Goal: Task Accomplishment & Management: Complete application form

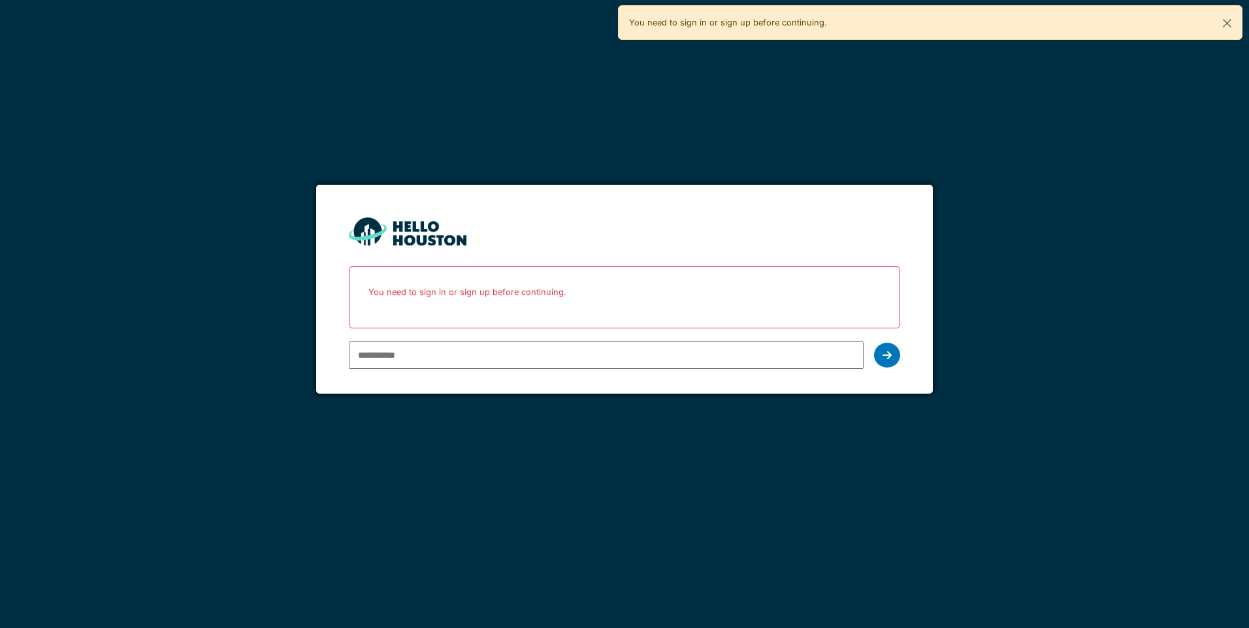
click at [410, 355] on input "email" at bounding box center [606, 355] width 514 height 27
type input "**********"
click at [880, 355] on div at bounding box center [887, 355] width 26 height 25
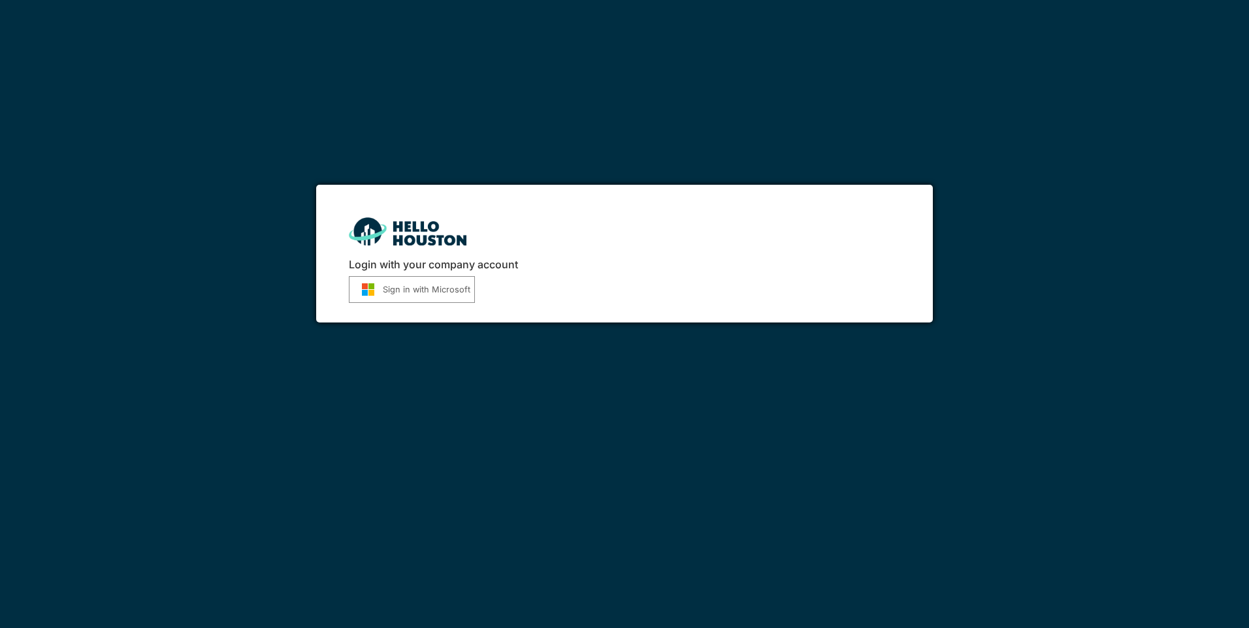
click at [389, 286] on button "Sign in with Microsoft" at bounding box center [412, 289] width 126 height 27
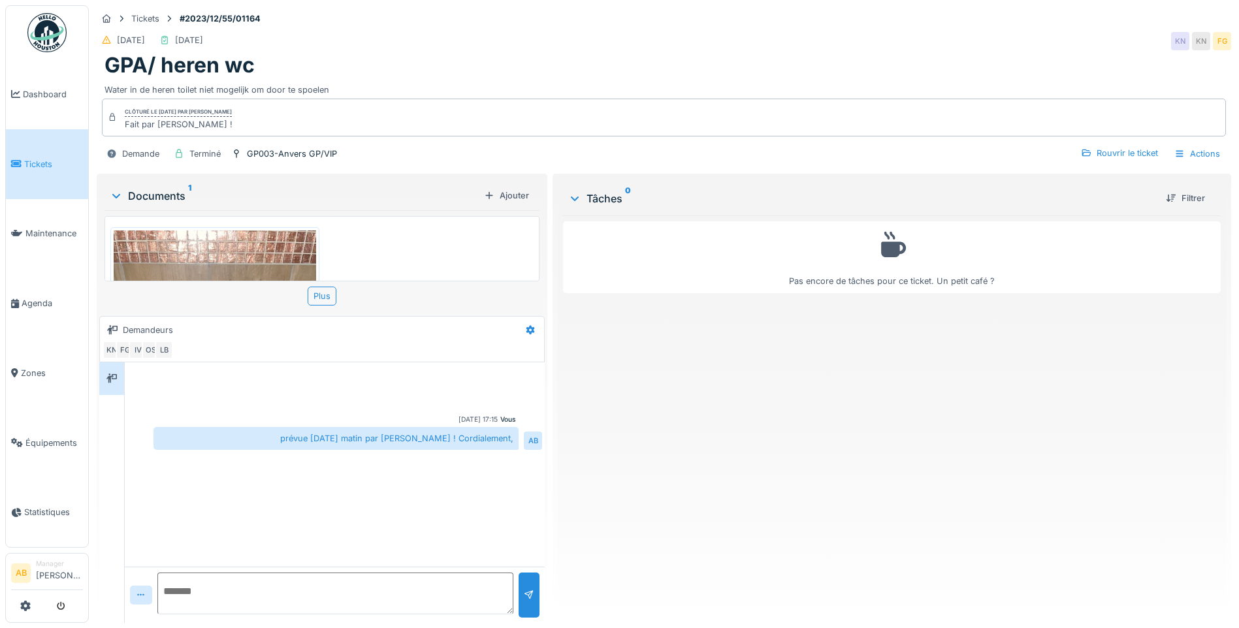
click at [41, 35] on img at bounding box center [46, 32] width 39 height 39
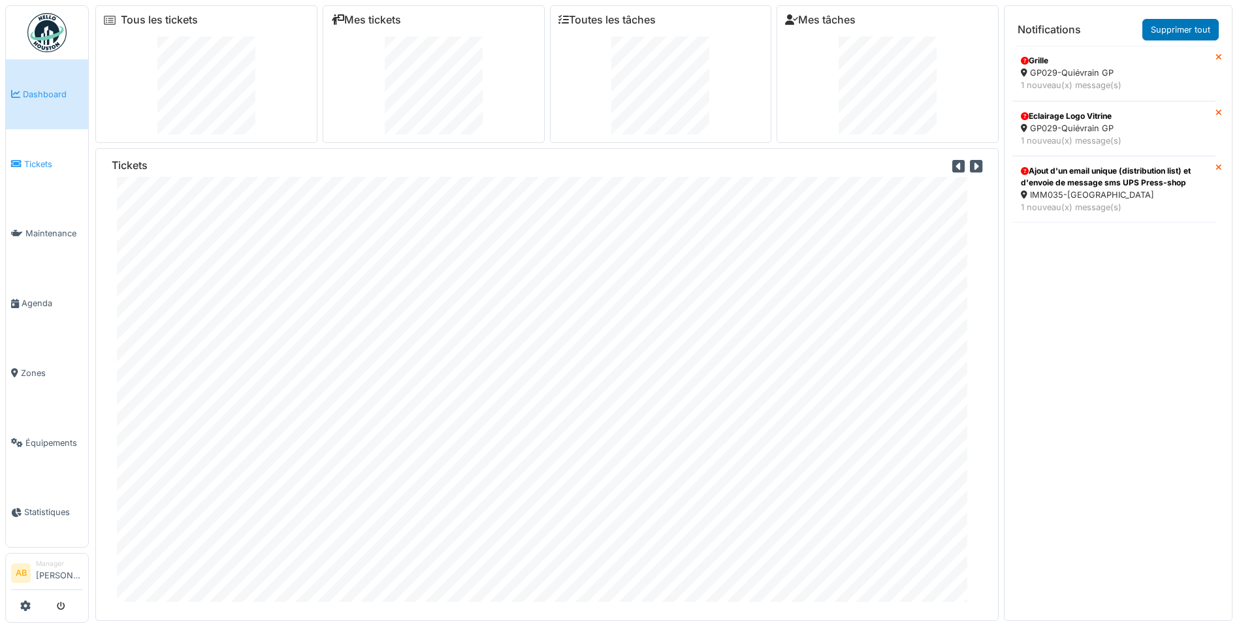
click at [29, 158] on span "Tickets" at bounding box center [53, 164] width 59 height 12
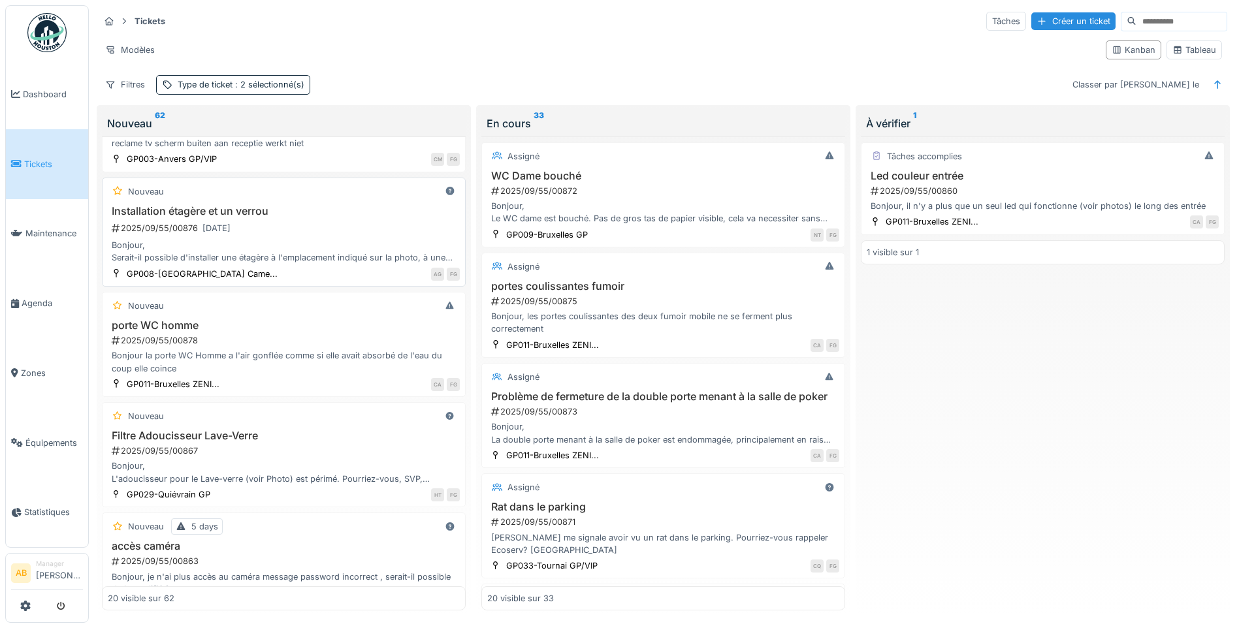
scroll to position [196, 0]
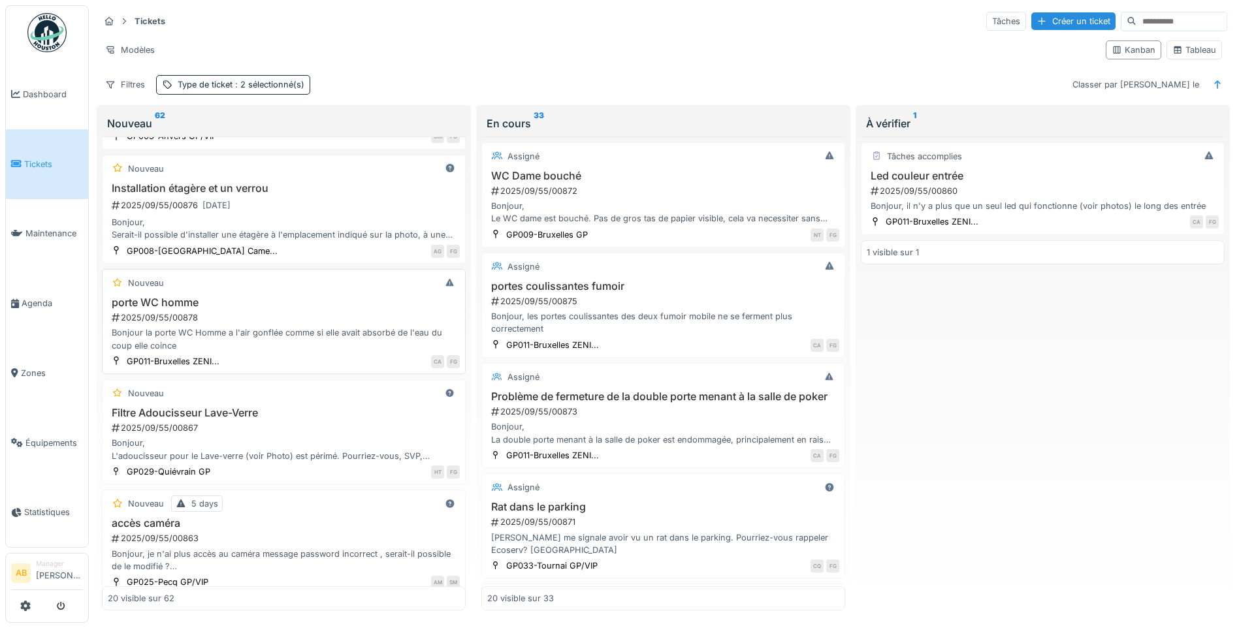
click at [285, 301] on h3 "porte WC homme" at bounding box center [284, 303] width 352 height 12
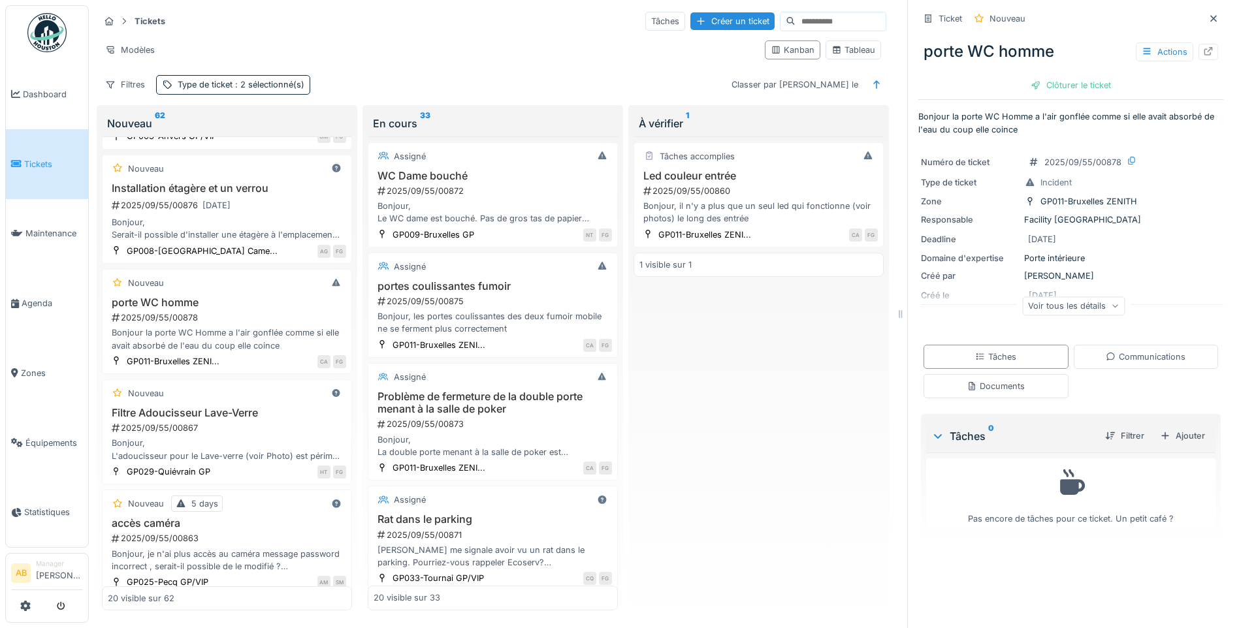
scroll to position [10, 0]
click at [1170, 433] on div "Ajouter" at bounding box center [1183, 436] width 56 height 18
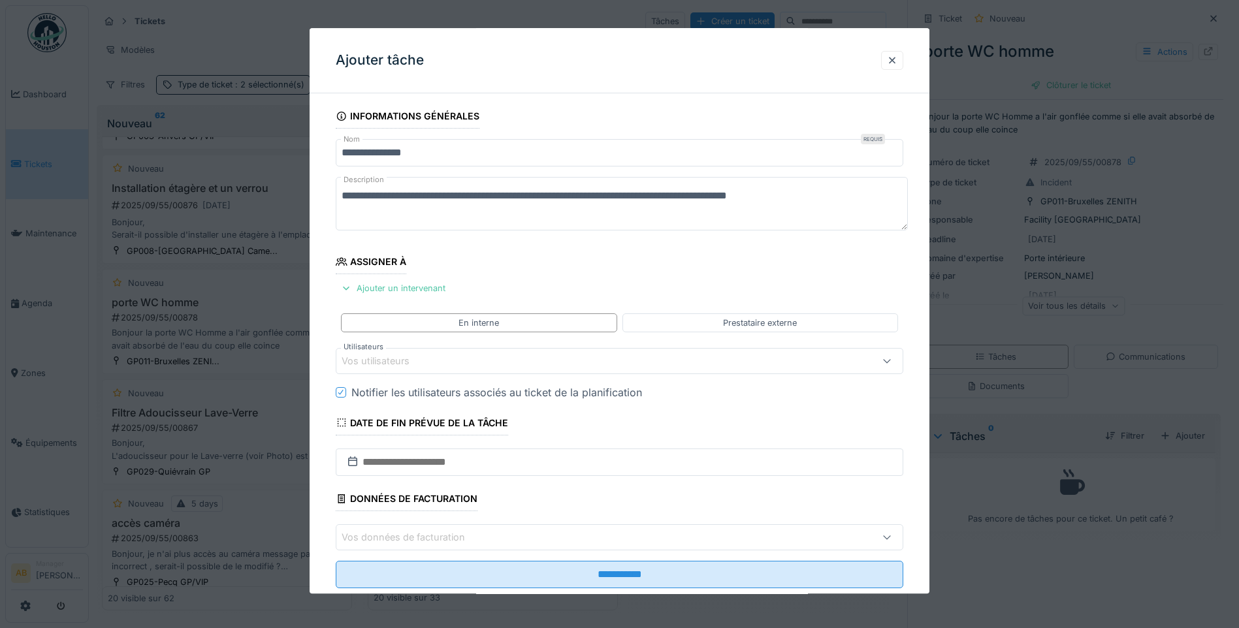
click at [577, 358] on div "Vos utilisateurs" at bounding box center [586, 361] width 489 height 14
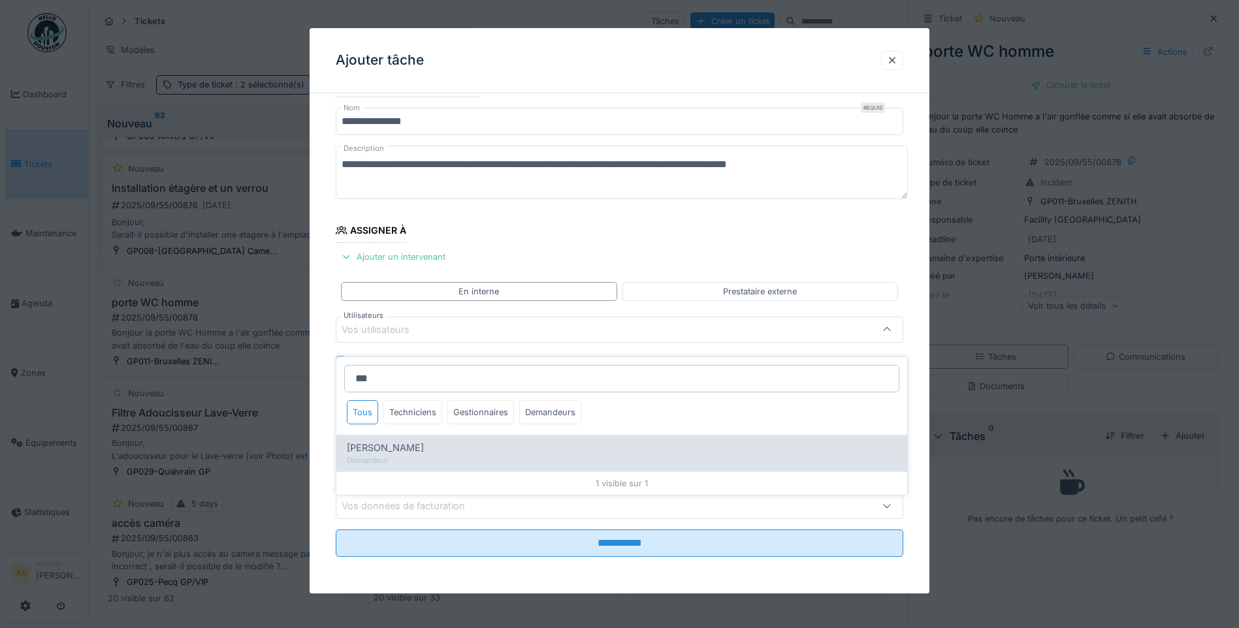
type input "***"
click at [475, 442] on div "Khalid Ayad" at bounding box center [622, 448] width 550 height 14
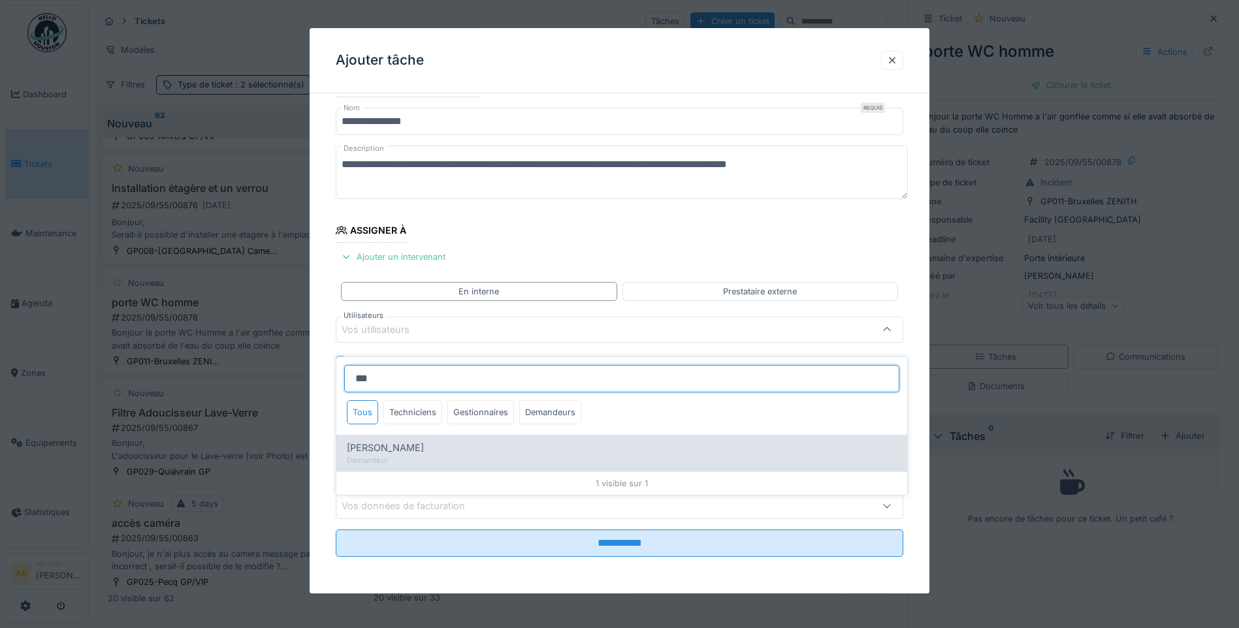
type input "****"
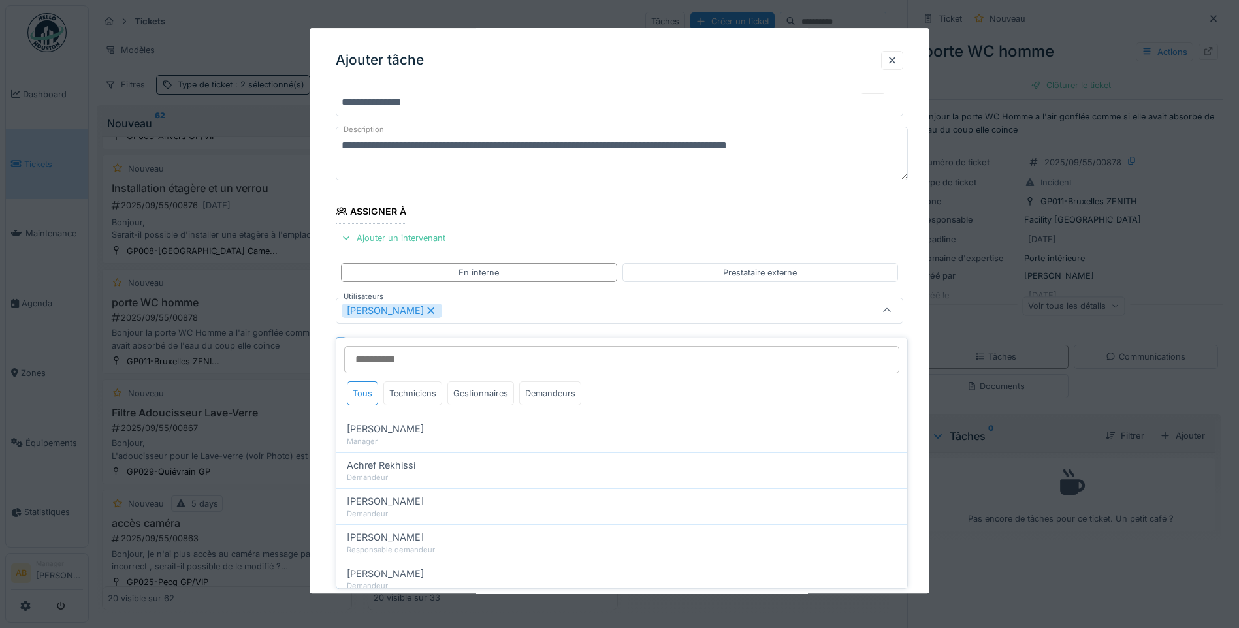
click at [648, 220] on fieldset "**********" at bounding box center [620, 327] width 568 height 546
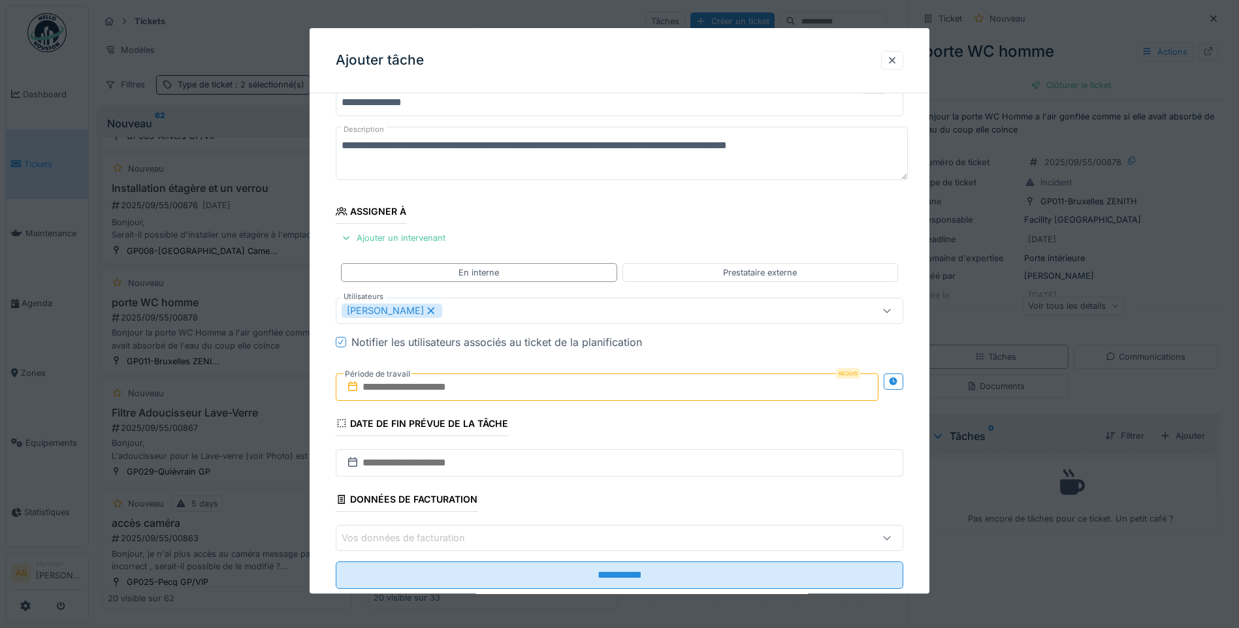
click at [526, 387] on input "text" at bounding box center [607, 387] width 543 height 27
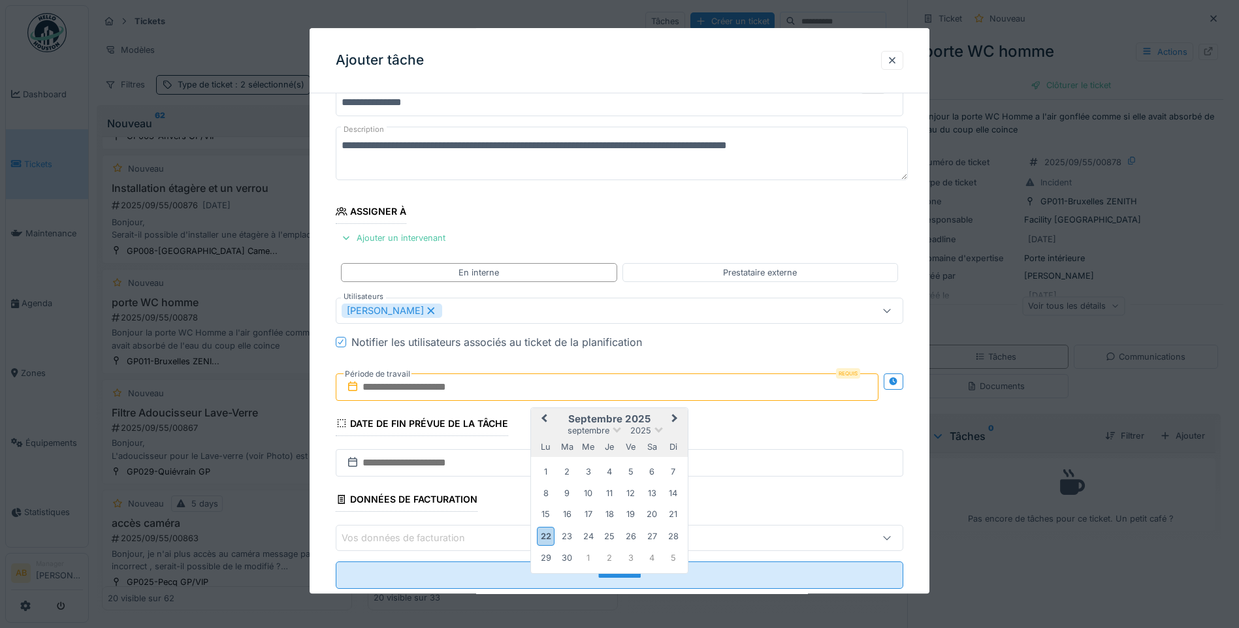
click at [649, 349] on div "Notifier les utilisateurs associés au ticket de la planification" at bounding box center [627, 342] width 552 height 16
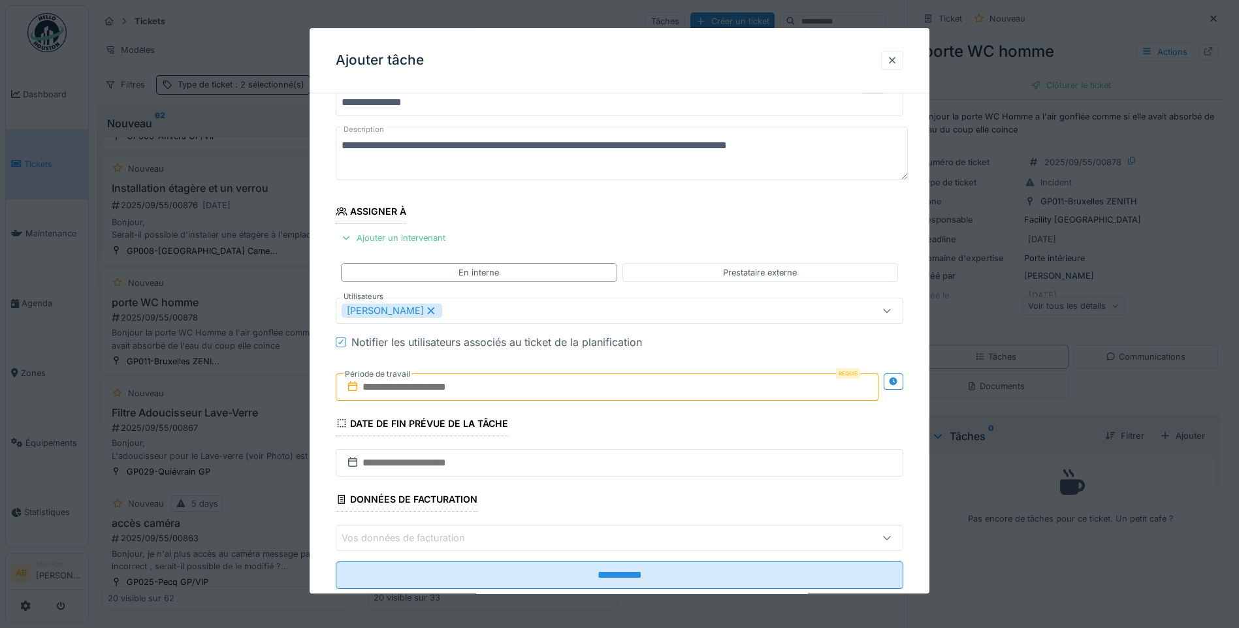
click at [457, 398] on input "text" at bounding box center [607, 387] width 543 height 27
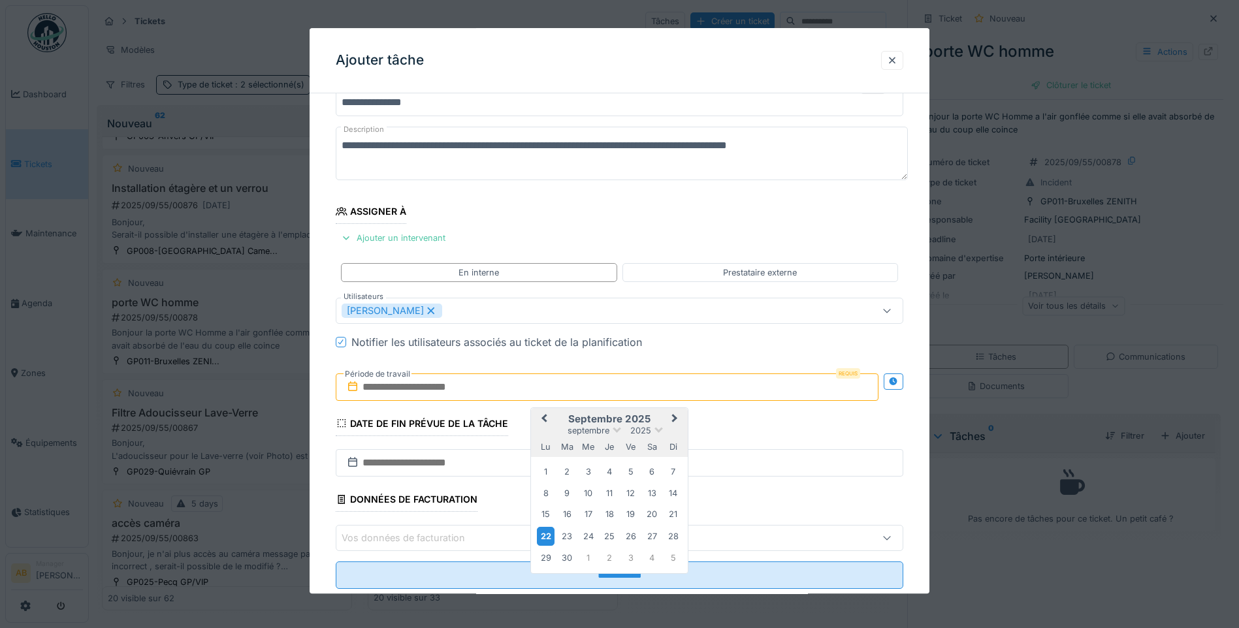
click at [551, 535] on div "22" at bounding box center [546, 536] width 18 height 19
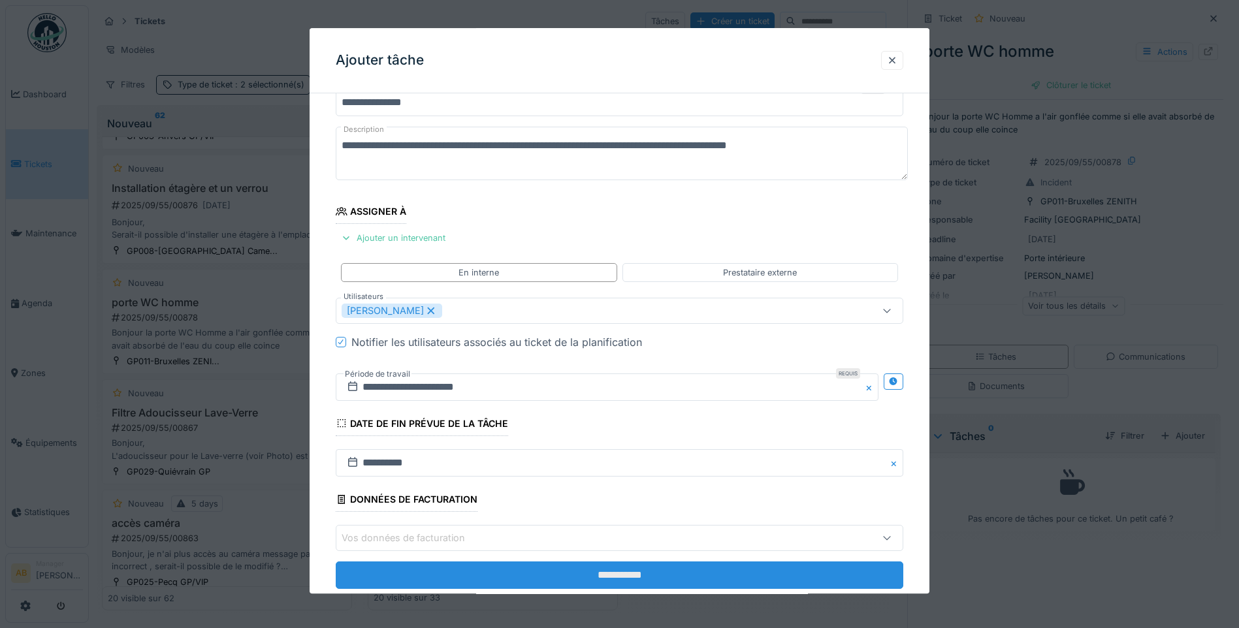
click at [549, 575] on input "**********" at bounding box center [620, 575] width 568 height 27
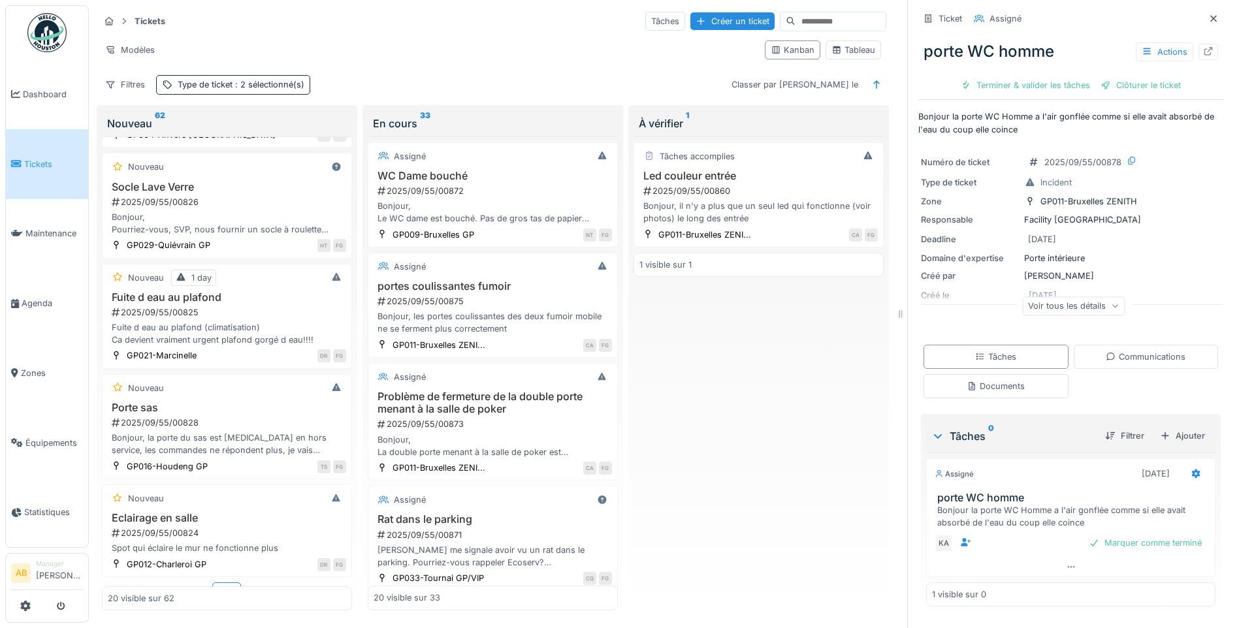
scroll to position [1779, 0]
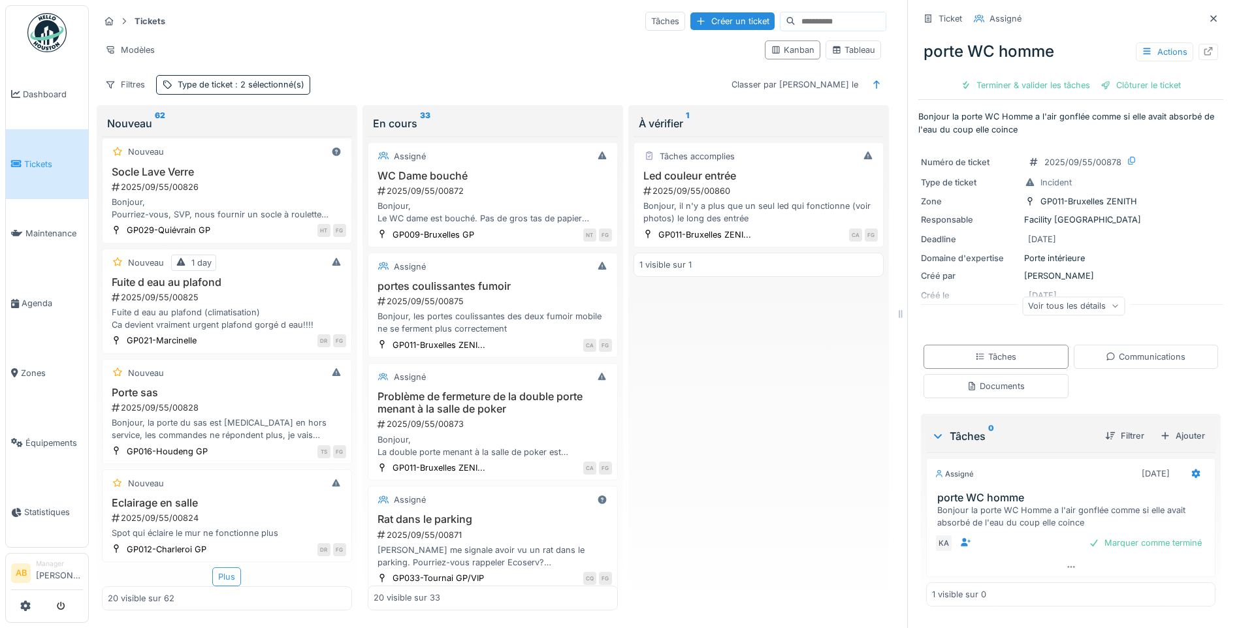
click at [232, 568] on div "Plus" at bounding box center [226, 577] width 29 height 19
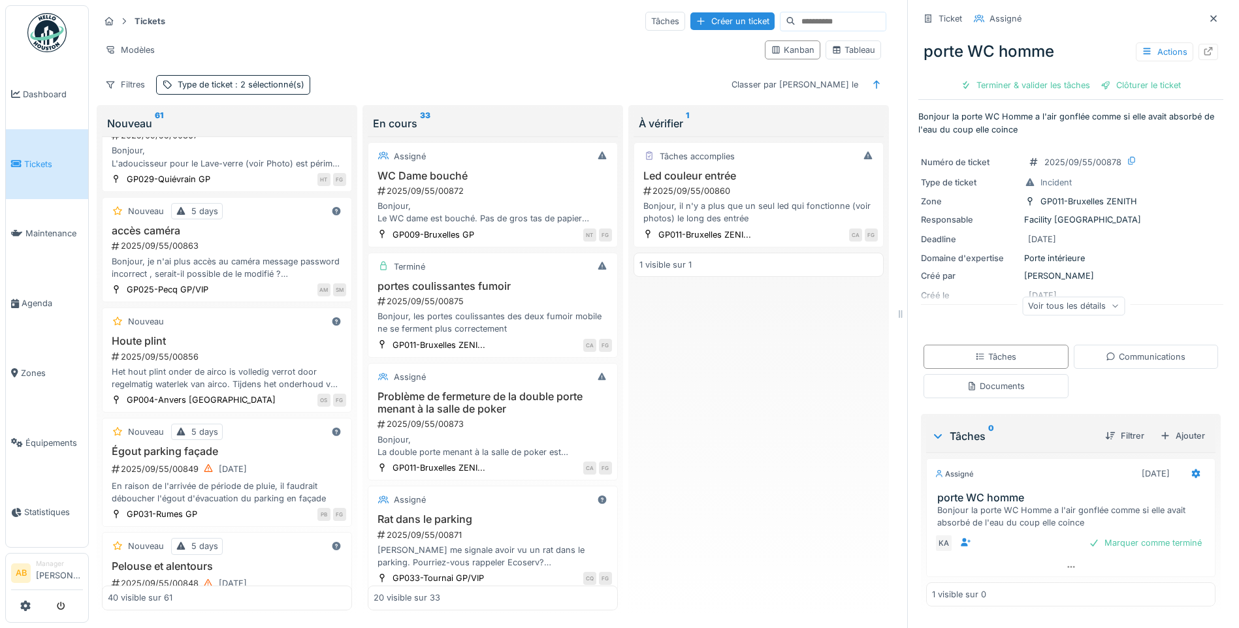
scroll to position [0, 0]
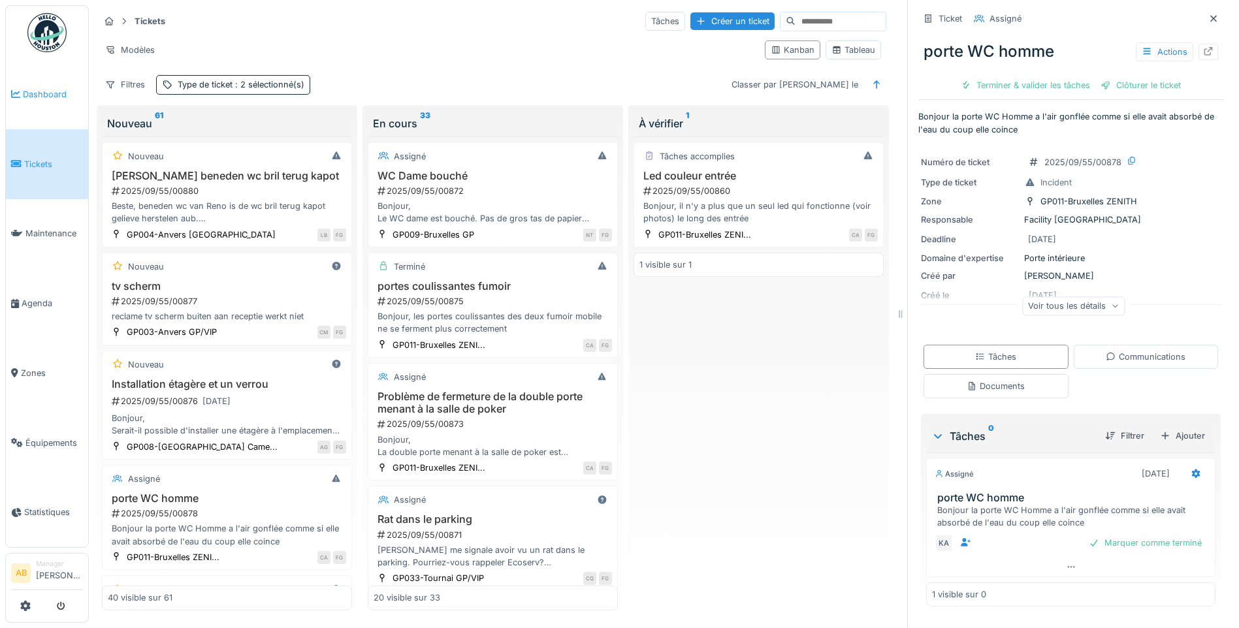
click at [34, 91] on span "Dashboard" at bounding box center [53, 94] width 60 height 12
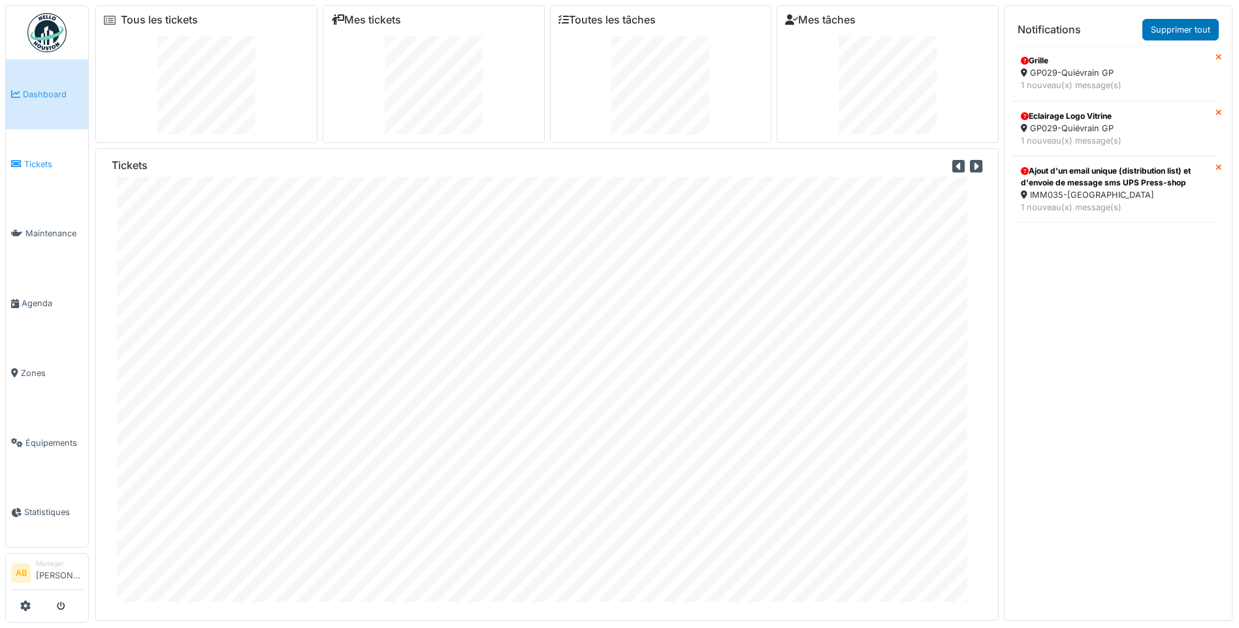
click at [52, 163] on span "Tickets" at bounding box center [53, 164] width 59 height 12
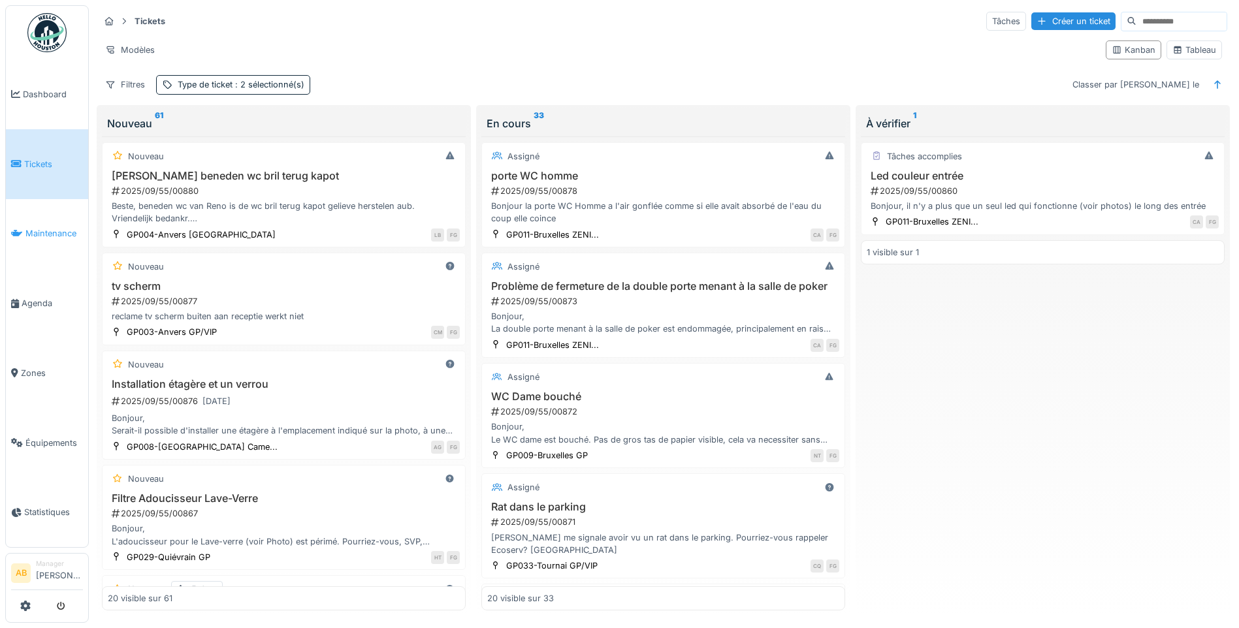
click at [68, 234] on span "Maintenance" at bounding box center [53, 233] width 57 height 12
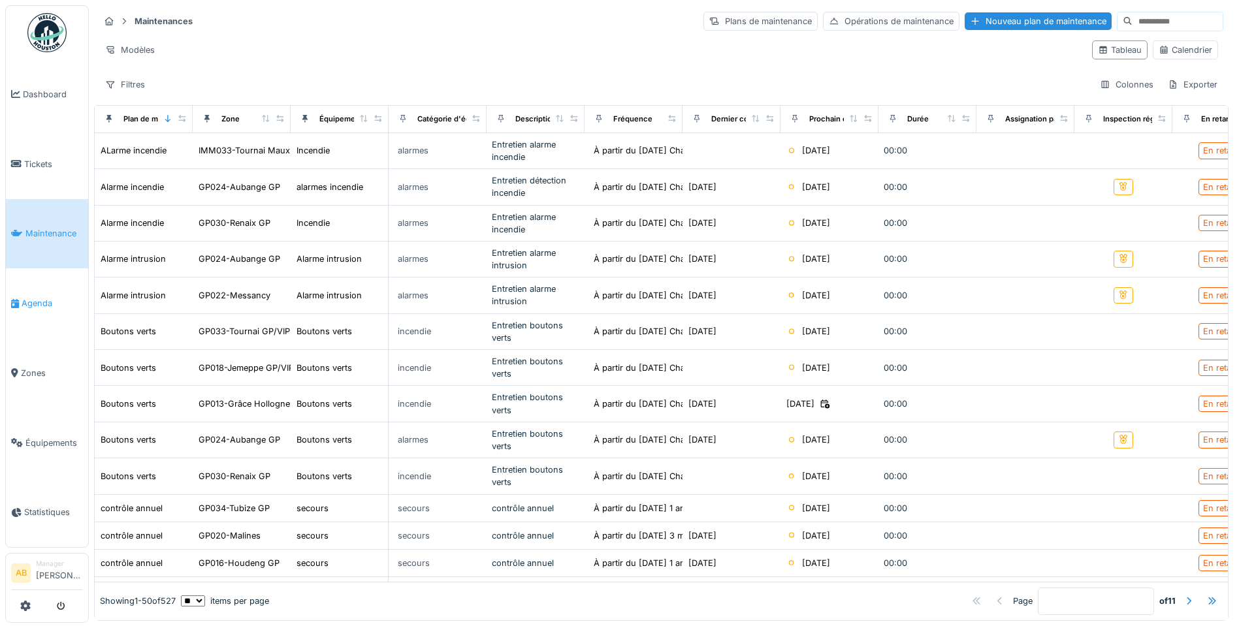
click at [39, 297] on span "Agenda" at bounding box center [52, 303] width 61 height 12
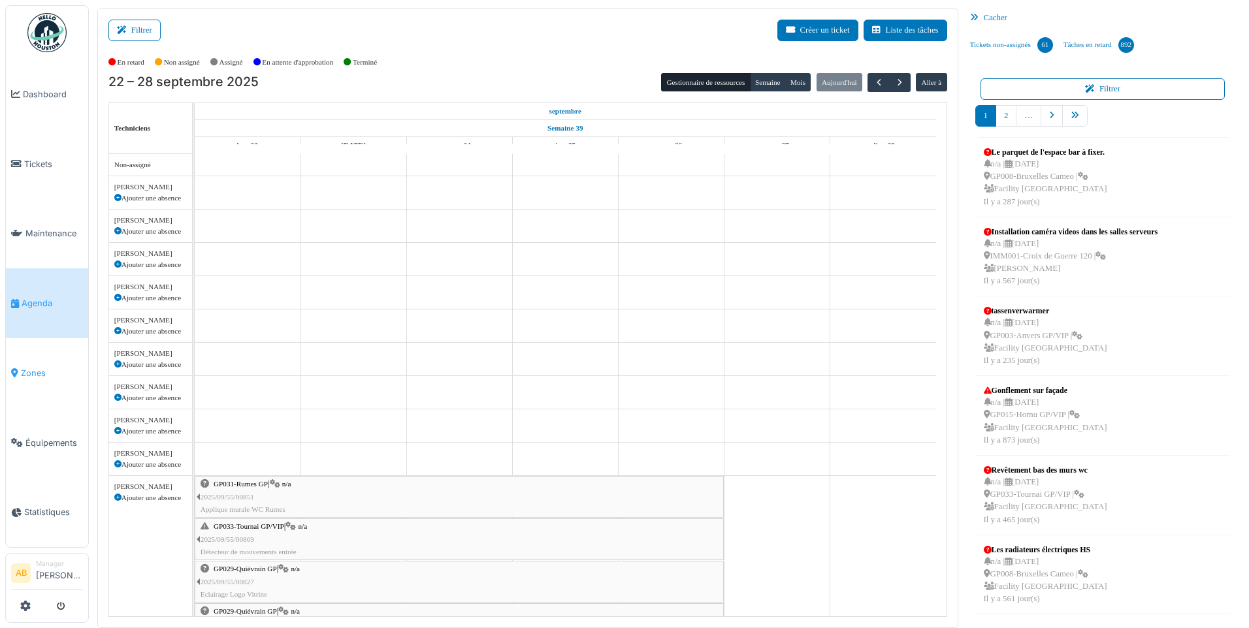
click at [26, 368] on span "Zones" at bounding box center [52, 373] width 62 height 12
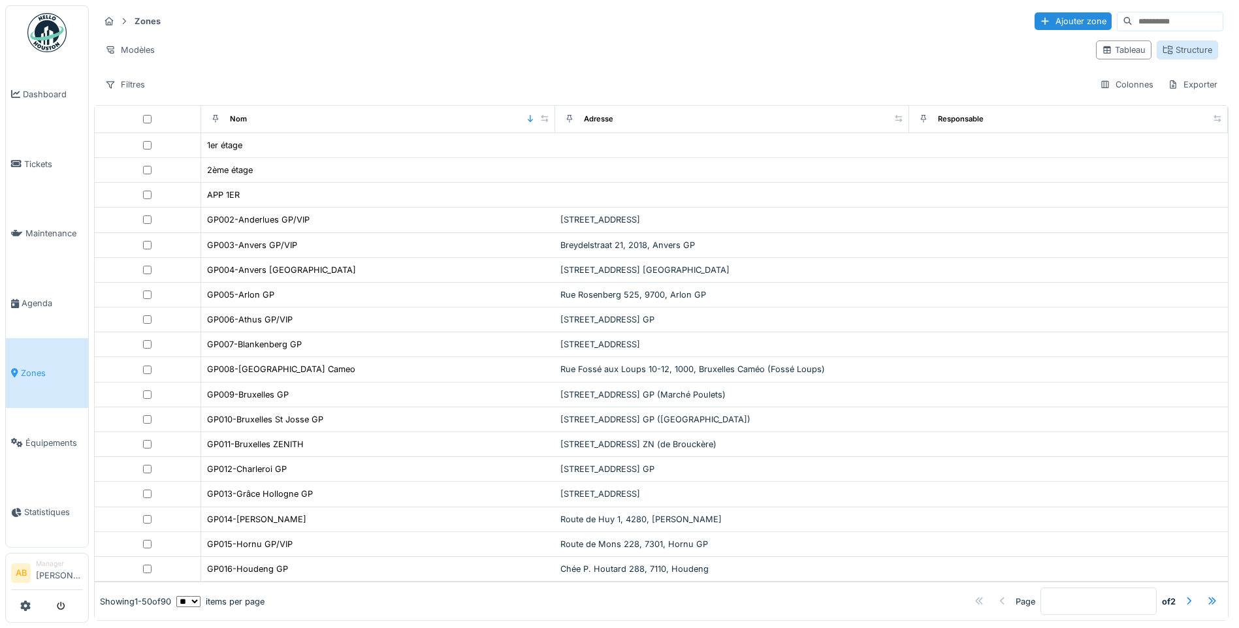
click at [1167, 52] on div "Structure" at bounding box center [1188, 50] width 50 height 12
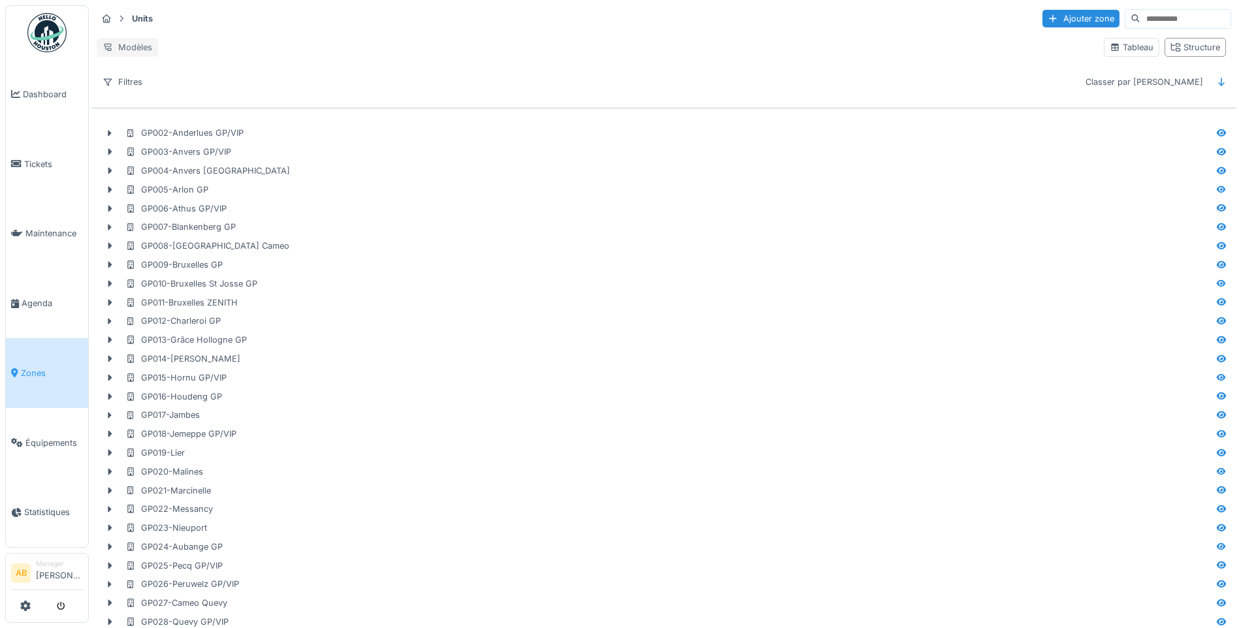
click at [133, 48] on div "Modèles" at bounding box center [127, 47] width 61 height 19
click at [189, 97] on div "Remplacer le modèle" at bounding box center [154, 91] width 109 height 20
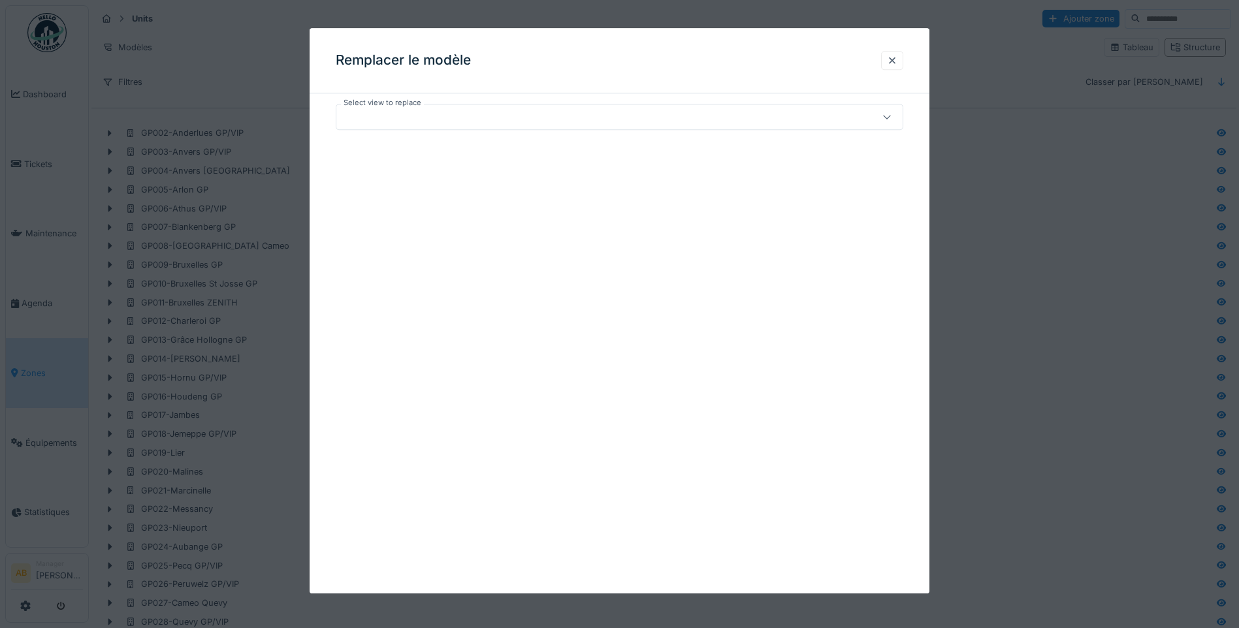
click at [892, 118] on icon at bounding box center [887, 116] width 10 height 8
click at [890, 119] on icon at bounding box center [887, 117] width 10 height 8
click at [890, 119] on icon at bounding box center [887, 116] width 10 height 8
click at [896, 61] on div at bounding box center [892, 60] width 10 height 12
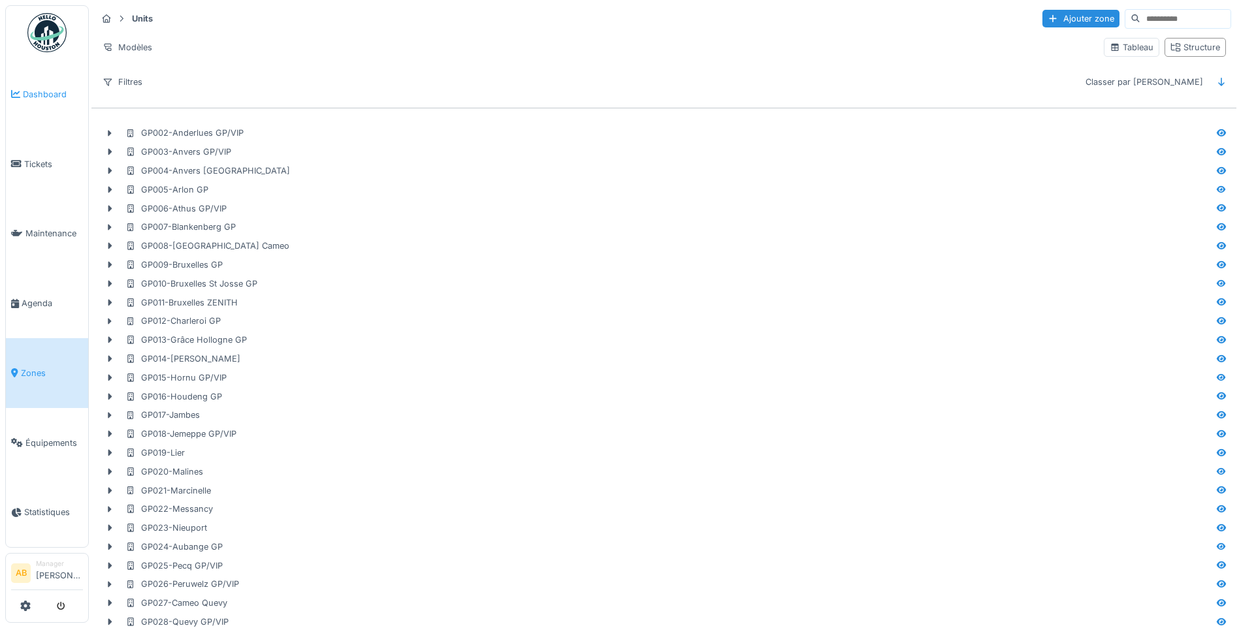
click at [63, 99] on span "Dashboard" at bounding box center [53, 94] width 60 height 12
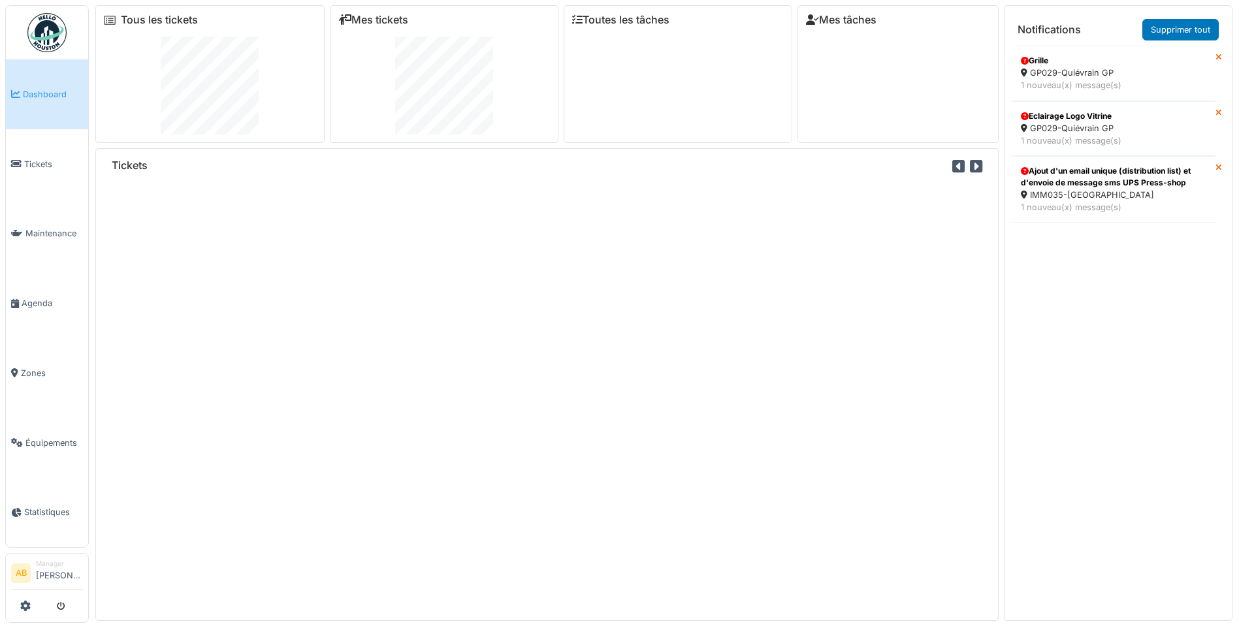
scroll to position [14, 0]
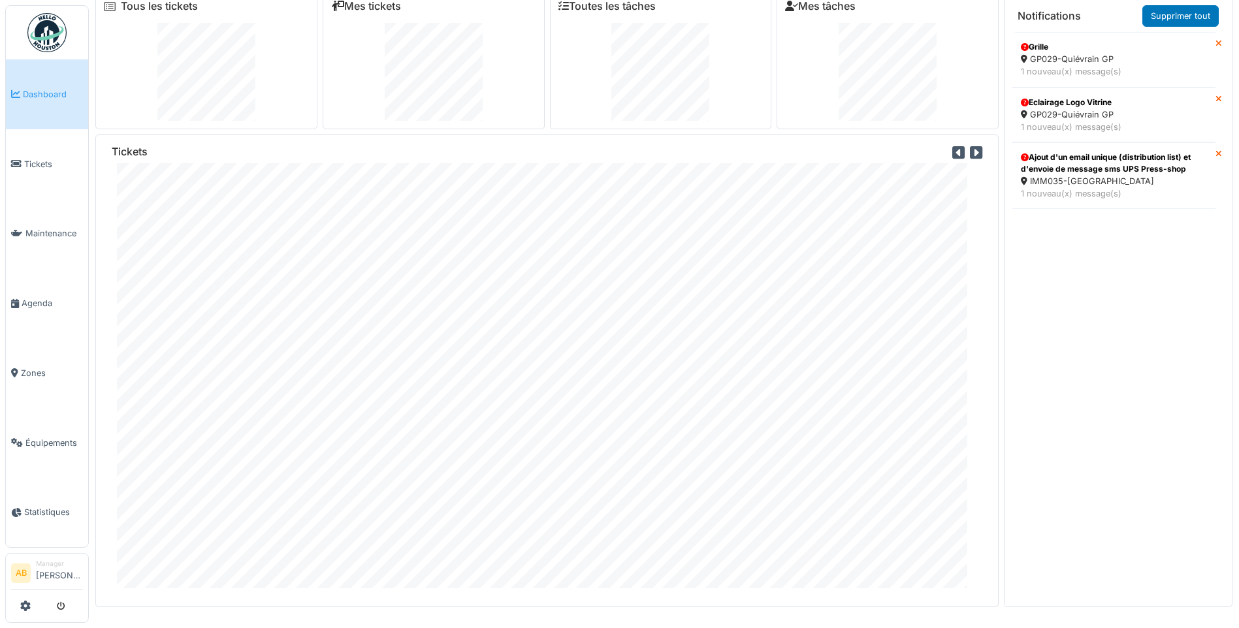
click at [50, 48] on img at bounding box center [46, 32] width 39 height 39
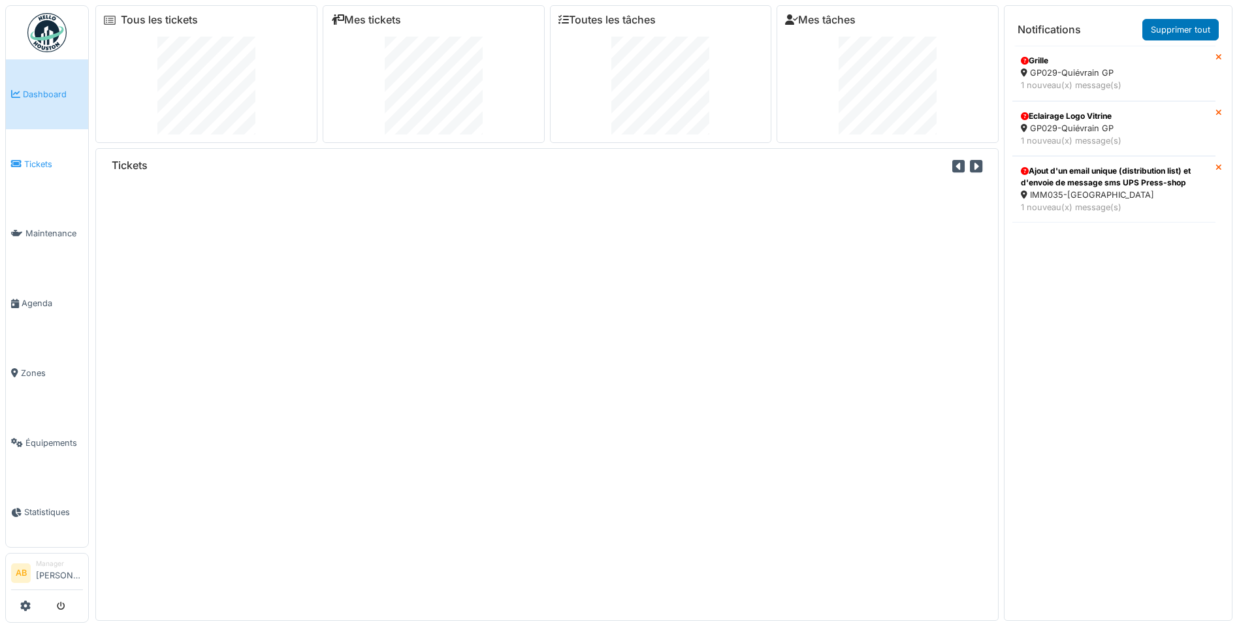
click at [46, 164] on span "Tickets" at bounding box center [53, 164] width 59 height 12
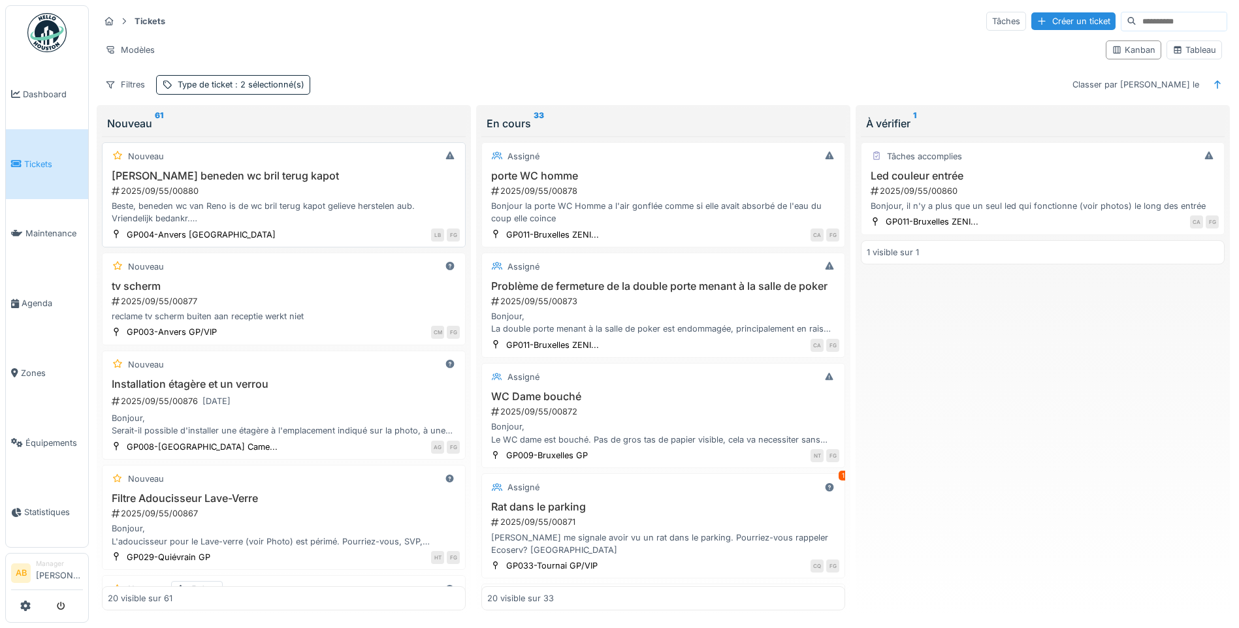
click at [283, 230] on div "LB FG" at bounding box center [371, 235] width 177 height 14
click at [259, 284] on h3 "tv scherm" at bounding box center [284, 286] width 352 height 12
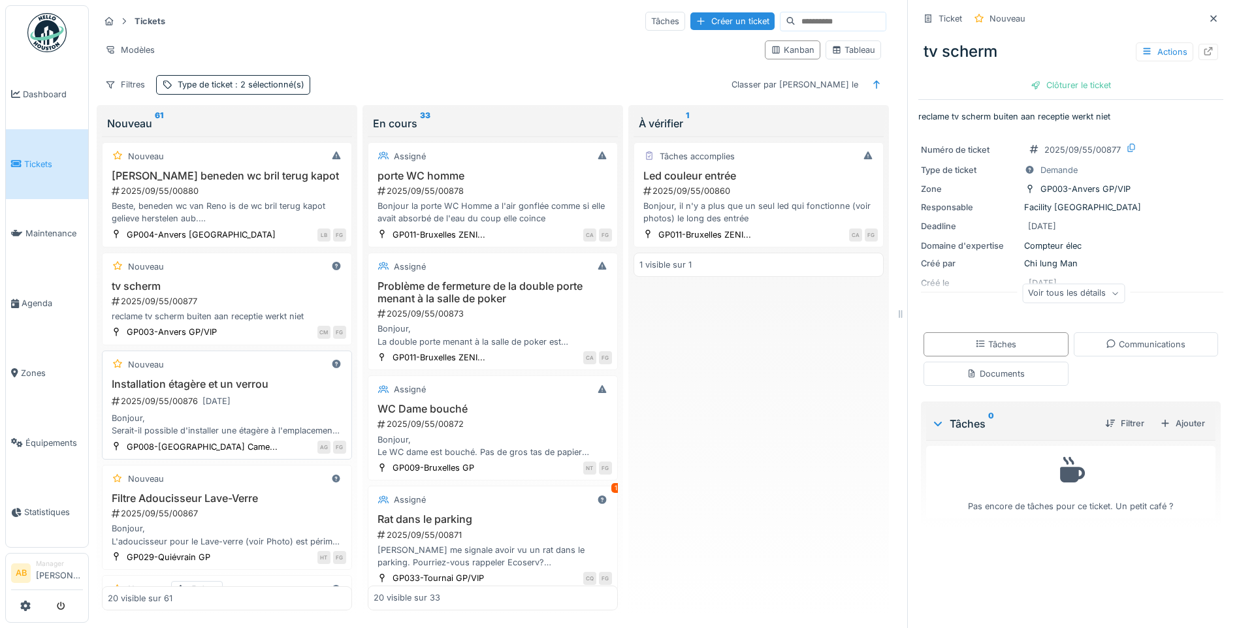
click at [274, 400] on div "2025/09/55/00876 22/09/2025" at bounding box center [228, 401] width 236 height 16
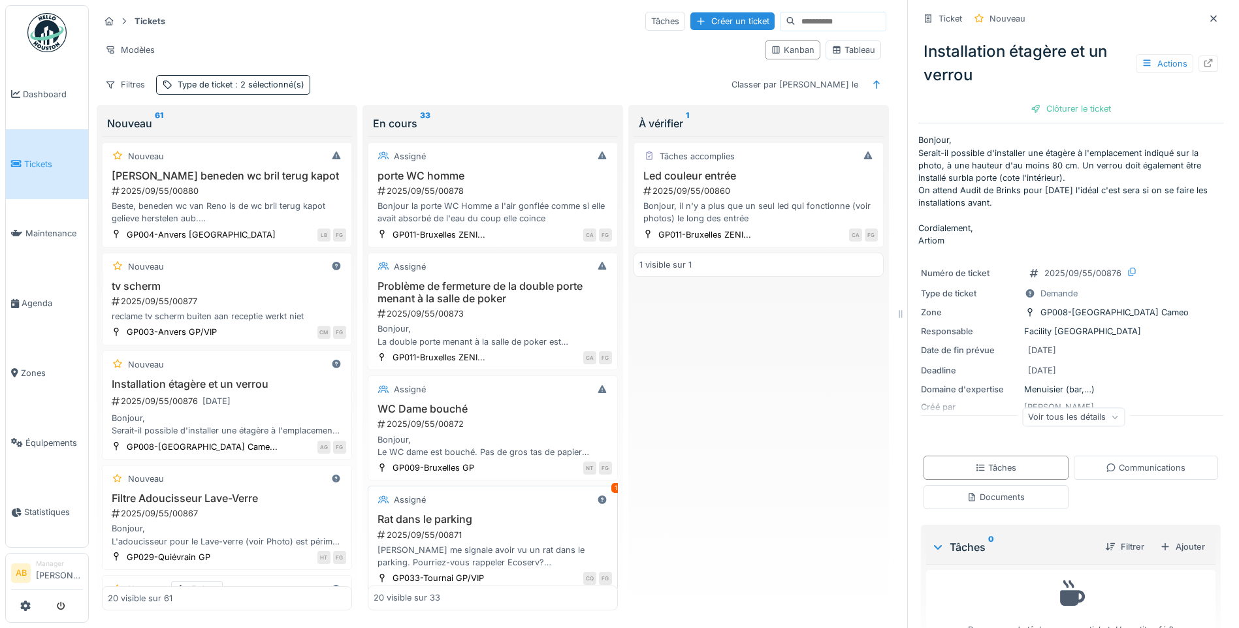
click at [517, 526] on h3 "Rat dans le parking" at bounding box center [493, 519] width 238 height 12
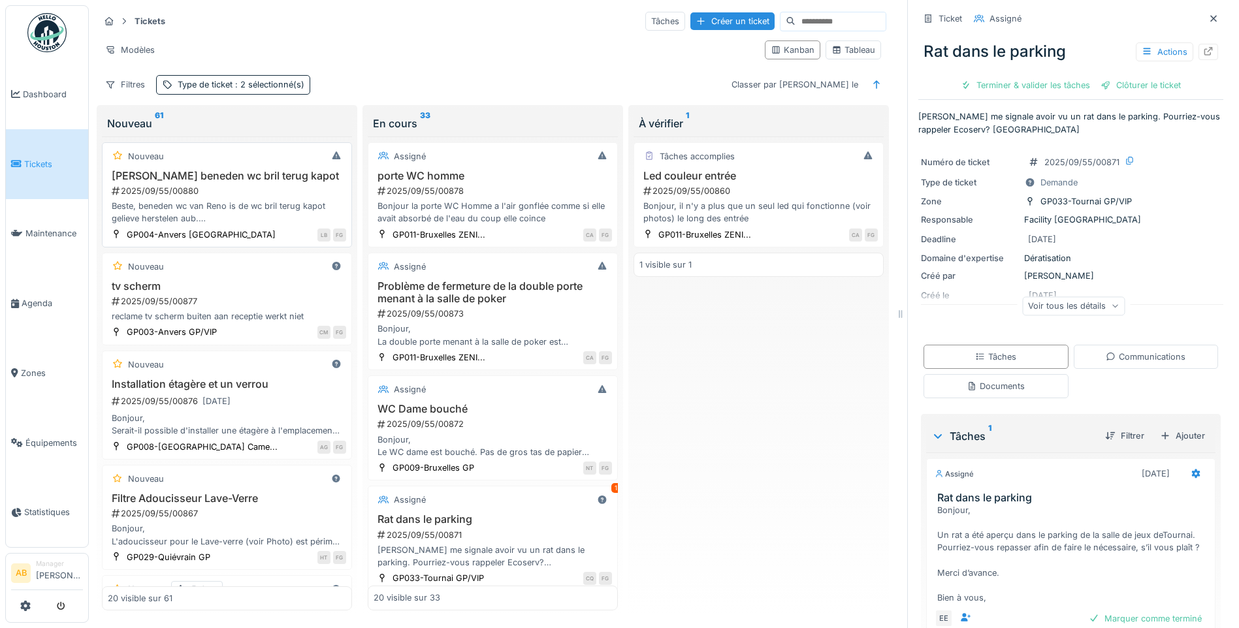
click at [212, 203] on div "Beste, beneden wc van Reno is de wc bril terug kapot gelieve herstelen aub. Vri…" at bounding box center [227, 212] width 238 height 25
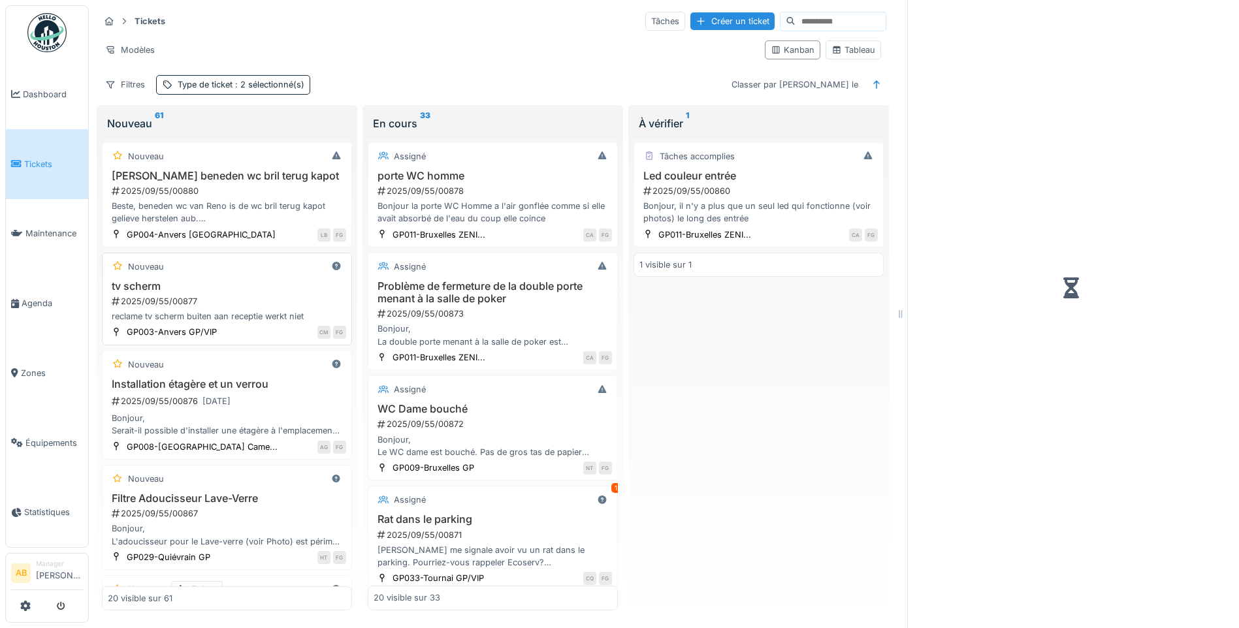
click at [215, 274] on div "Nouveau" at bounding box center [227, 267] width 238 height 16
drag, startPoint x: 177, startPoint y: 387, endPoint x: 184, endPoint y: 387, distance: 7.2
click at [180, 388] on h3 "Installation étagère et un verrou" at bounding box center [227, 384] width 238 height 12
click at [214, 289] on h3 "tv scherm" at bounding box center [227, 286] width 238 height 12
click at [492, 315] on div "2025/09/55/00873" at bounding box center [494, 314] width 236 height 12
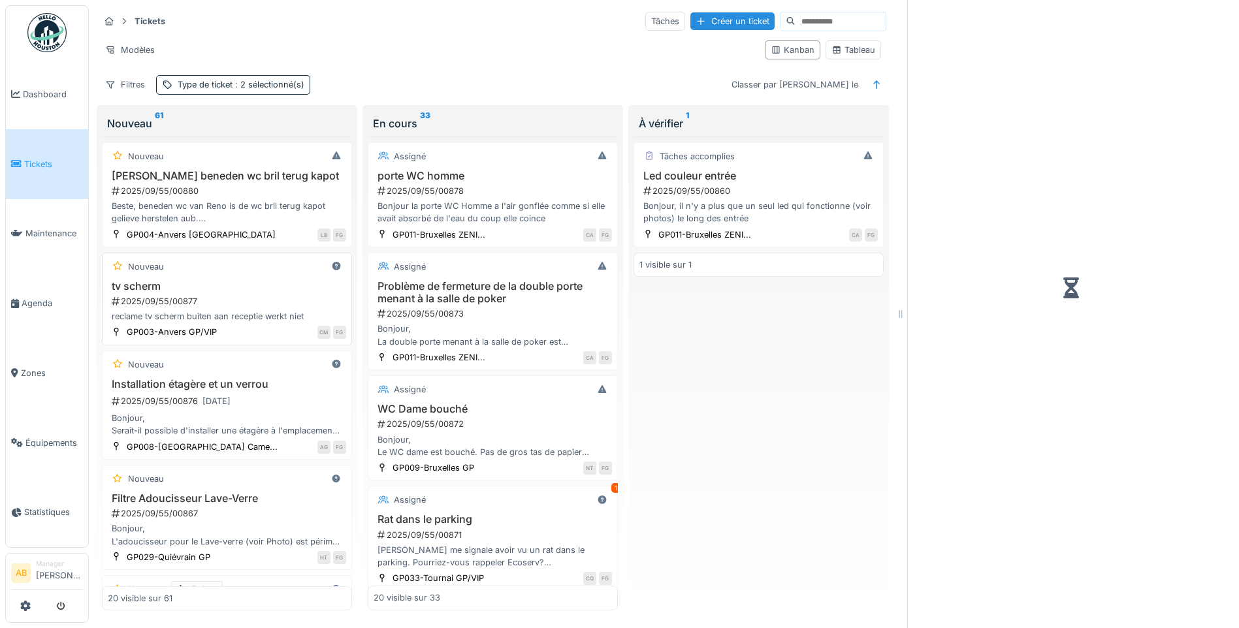
click at [199, 316] on div "reclame tv scherm buiten aan receptie werkt niet" at bounding box center [227, 316] width 238 height 12
click at [50, 228] on span "Maintenance" at bounding box center [53, 233] width 57 height 12
click at [33, 164] on span "Tickets" at bounding box center [53, 164] width 59 height 12
click at [54, 89] on span "Dashboard" at bounding box center [53, 94] width 60 height 12
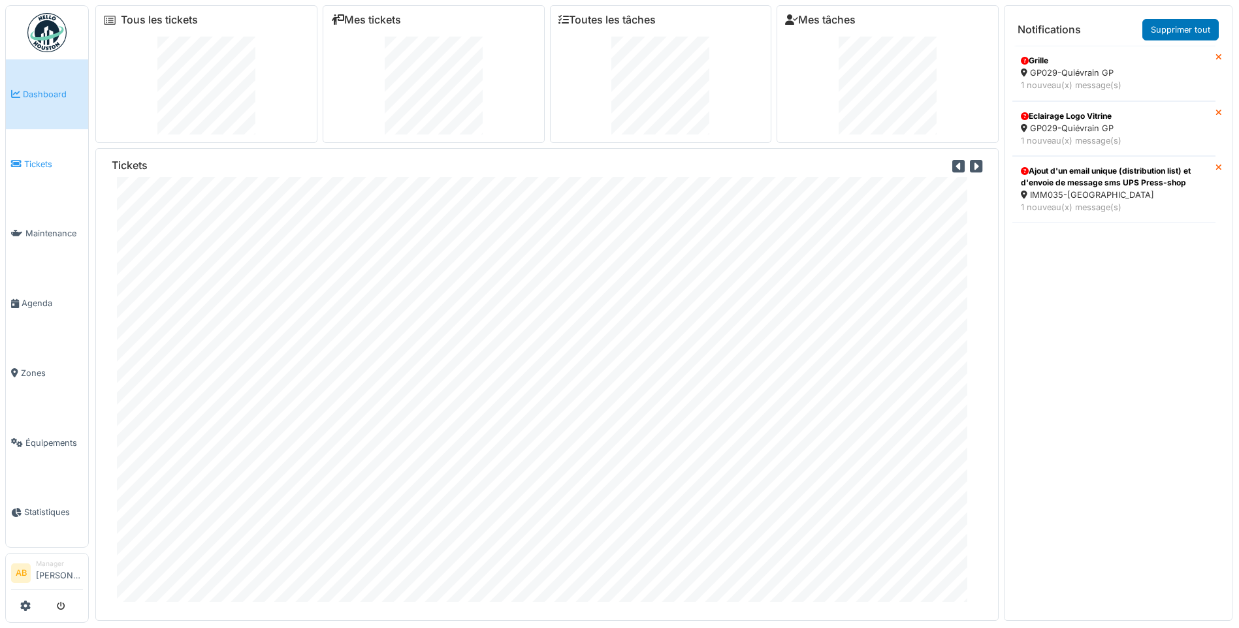
drag, startPoint x: 31, startPoint y: 159, endPoint x: 55, endPoint y: 160, distance: 24.2
click at [30, 159] on span "Tickets" at bounding box center [53, 164] width 59 height 12
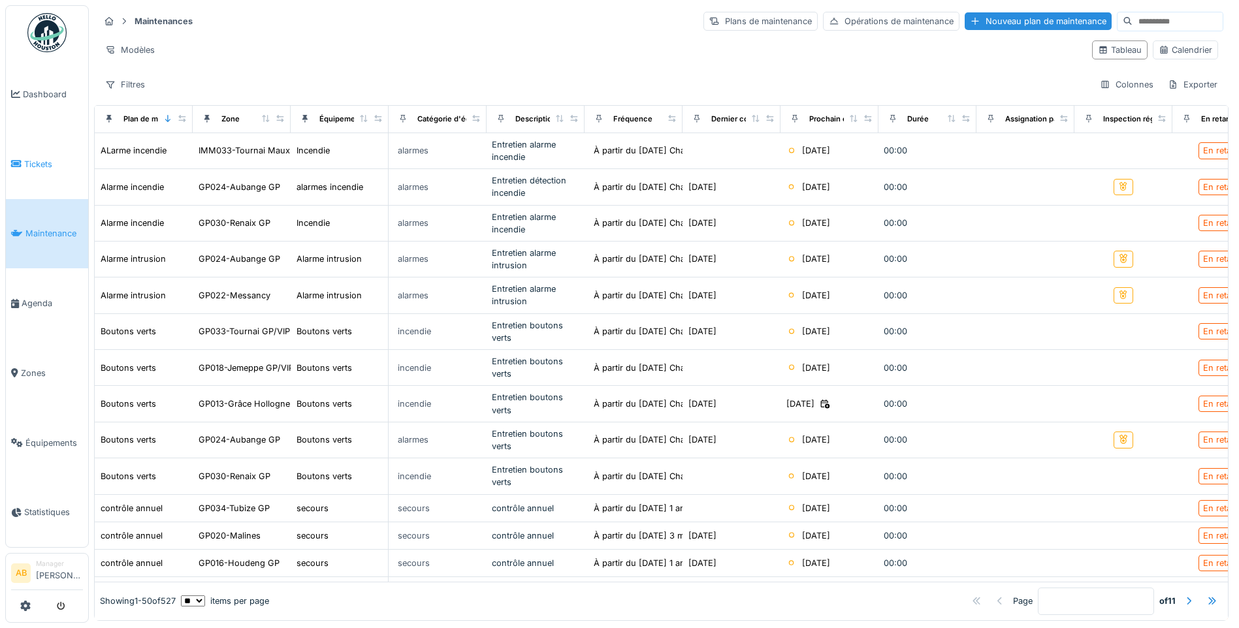
click at [31, 153] on link "Tickets" at bounding box center [47, 164] width 82 height 70
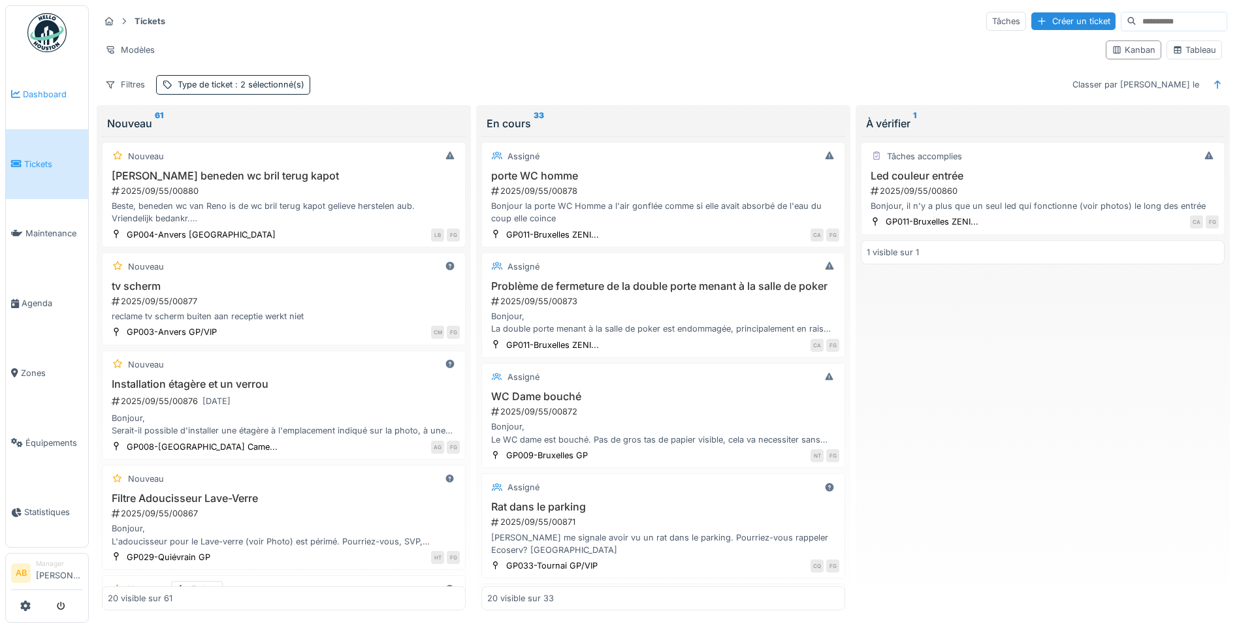
click at [54, 95] on span "Dashboard" at bounding box center [53, 94] width 60 height 12
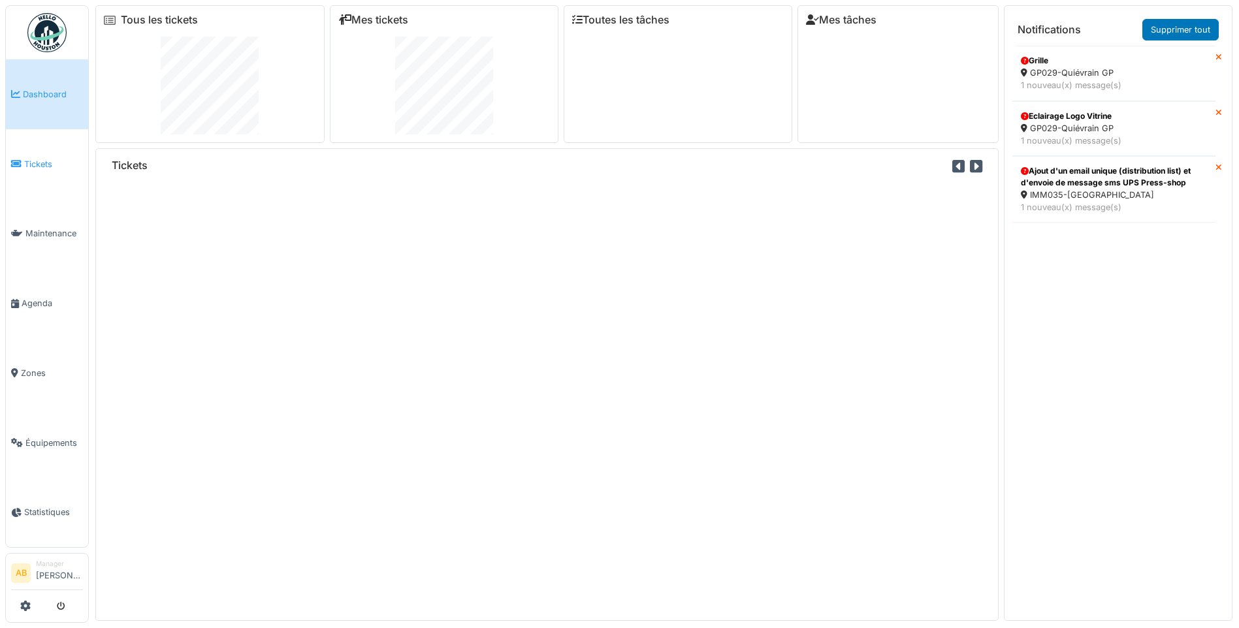
click at [37, 173] on link "Tickets" at bounding box center [47, 164] width 82 height 70
